Goal: Task Accomplishment & Management: Manage account settings

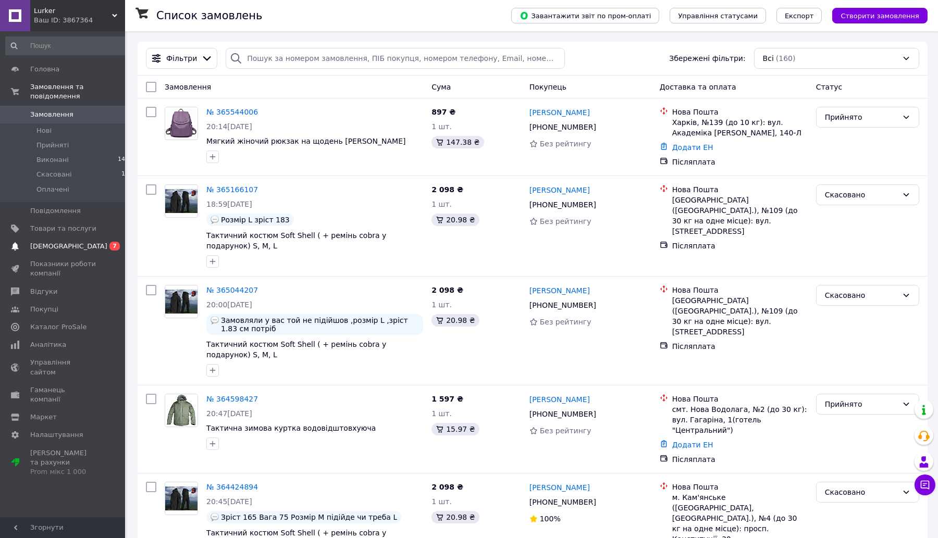
click at [51, 242] on span "[DEMOGRAPHIC_DATA]" at bounding box center [68, 246] width 77 height 9
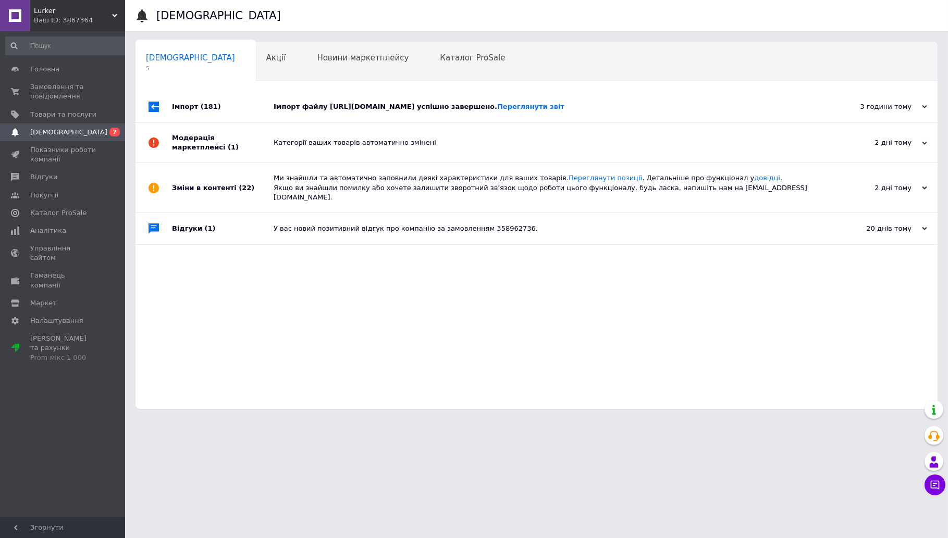
click at [913, 111] on div "3 години тому" at bounding box center [875, 106] width 104 height 9
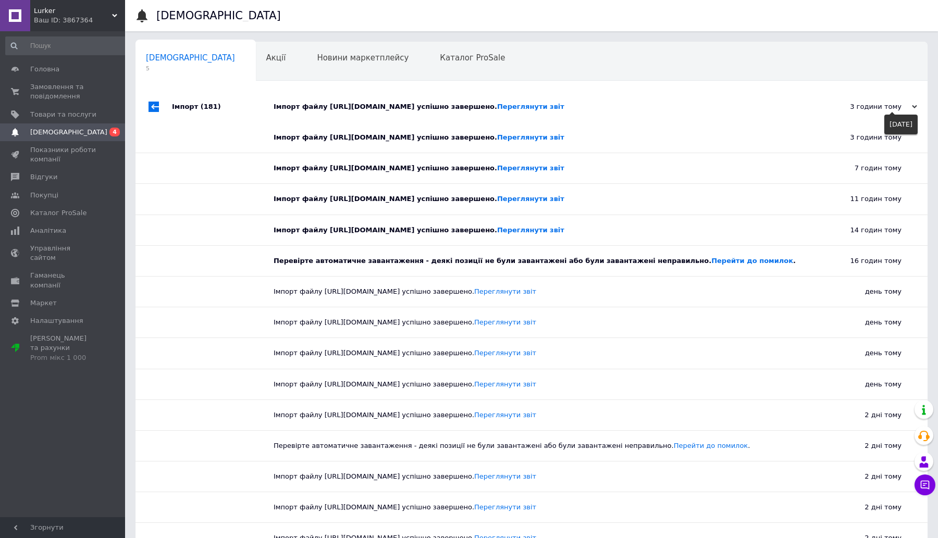
click at [913, 111] on div "3 години тому" at bounding box center [865, 106] width 104 height 9
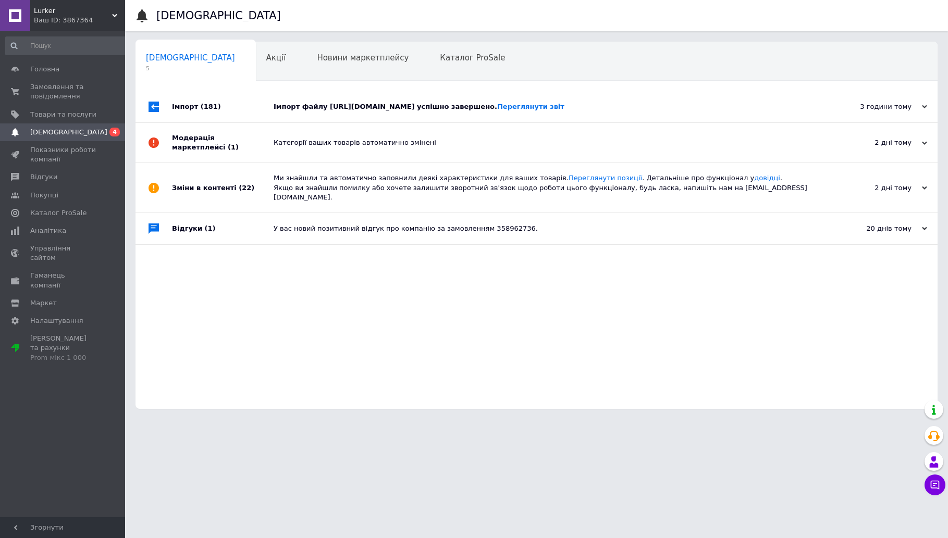
click at [905, 144] on div "2 дні тому" at bounding box center [875, 142] width 104 height 9
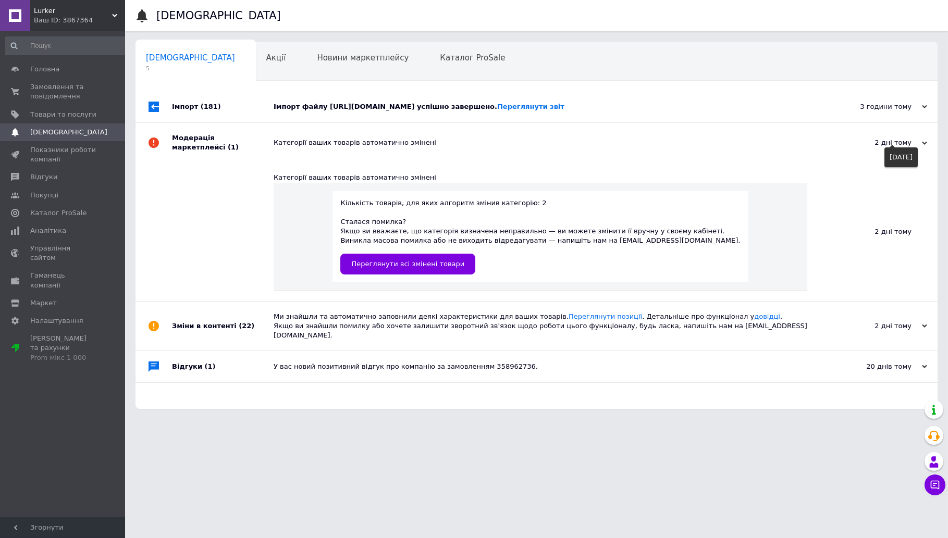
click at [905, 144] on div "2 дні тому" at bounding box center [875, 142] width 104 height 9
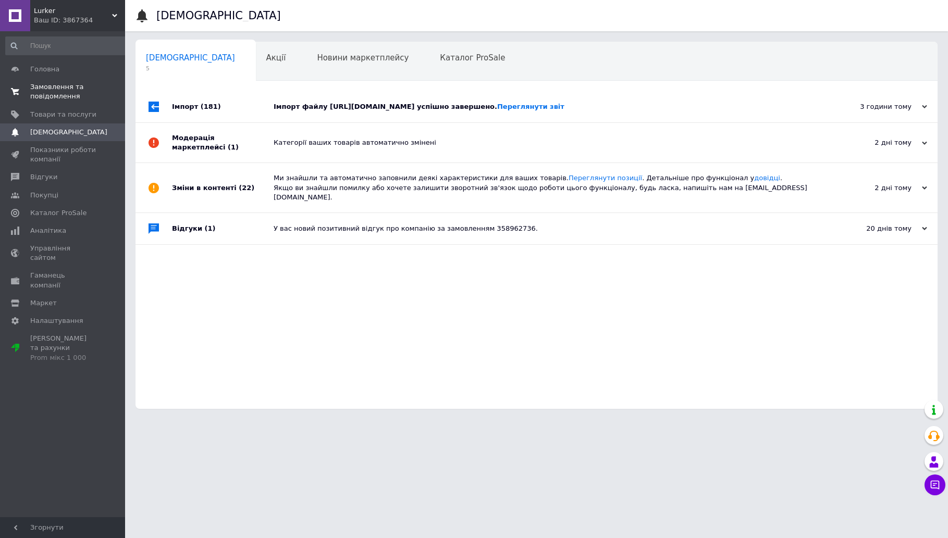
click at [42, 96] on span "Замовлення та повідомлення" at bounding box center [63, 91] width 66 height 19
